Goal: Find specific page/section: Find specific page/section

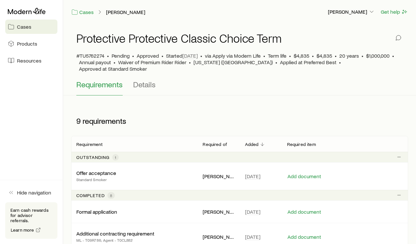
click at [333, 140] on div "Required item" at bounding box center [313, 144] width 63 height 8
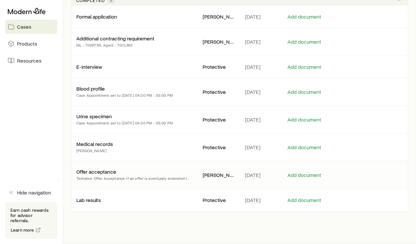
scroll to position [204, 0]
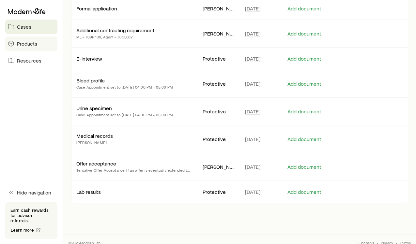
click at [25, 45] on span "Products" at bounding box center [27, 43] width 20 height 7
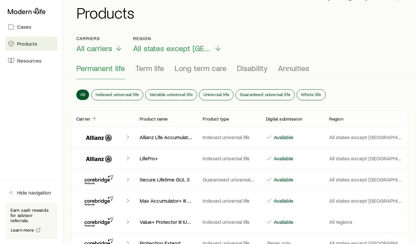
scroll to position [22, 0]
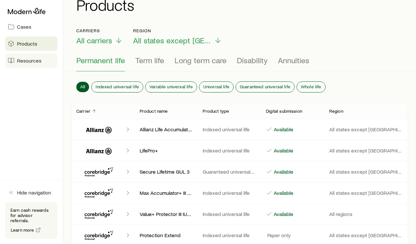
click at [29, 62] on span "Resources" at bounding box center [29, 60] width 24 height 7
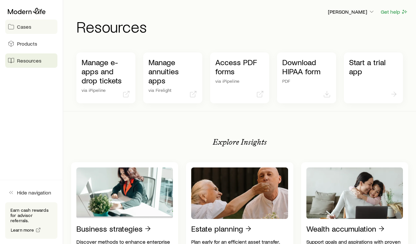
click at [22, 26] on span "Cases" at bounding box center [24, 26] width 14 height 7
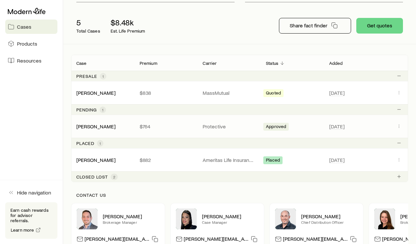
scroll to position [87, 0]
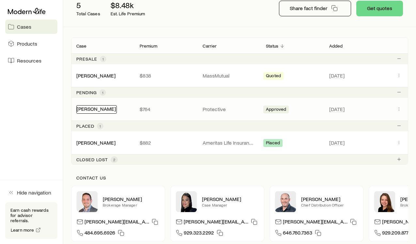
click at [109, 108] on link "[PERSON_NAME]" at bounding box center [96, 109] width 39 height 6
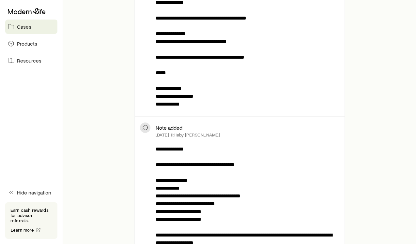
scroll to position [283, 0]
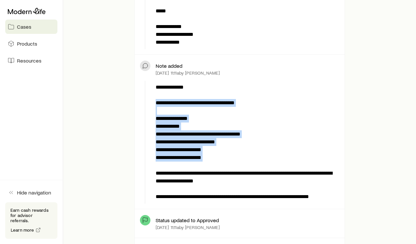
drag, startPoint x: 223, startPoint y: 162, endPoint x: 157, endPoint y: 104, distance: 88.1
click at [157, 104] on p "**********" at bounding box center [246, 142] width 181 height 117
